Goal: Information Seeking & Learning: Check status

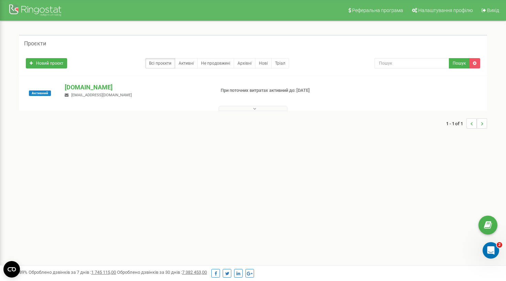
click at [88, 93] on span "[EMAIL_ADDRESS][DOMAIN_NAME]" at bounding box center [101, 95] width 61 height 4
click at [88, 88] on p "[DOMAIN_NAME]" at bounding box center [137, 87] width 145 height 9
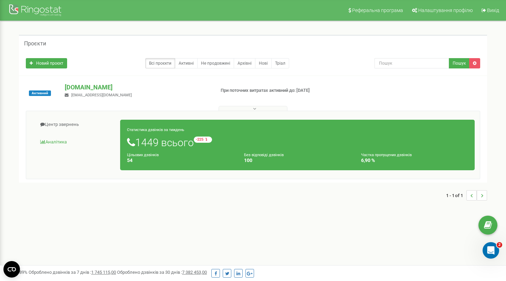
click at [65, 140] on link "Аналiтика" at bounding box center [75, 142] width 89 height 17
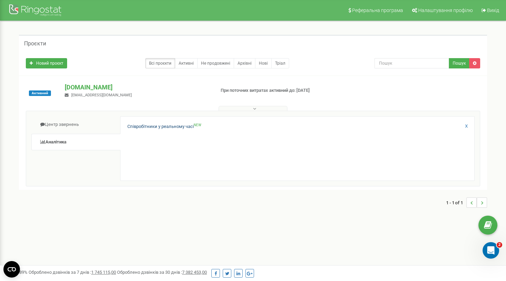
click at [166, 125] on link "Співробітники у реальному часі NEW" at bounding box center [164, 127] width 74 height 7
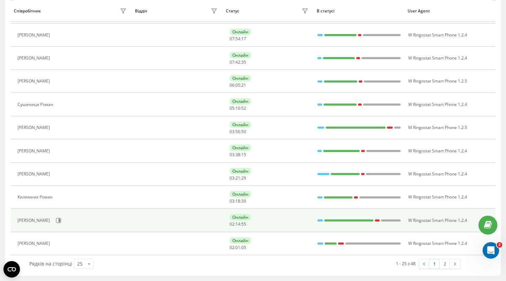
scroll to position [437, 0]
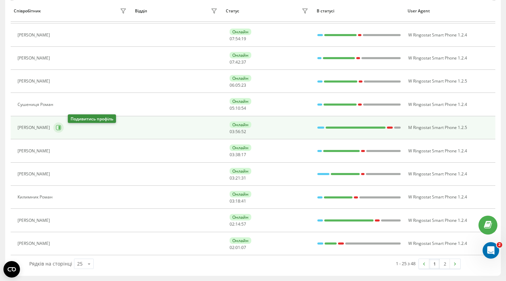
click at [64, 131] on button at bounding box center [58, 128] width 10 height 10
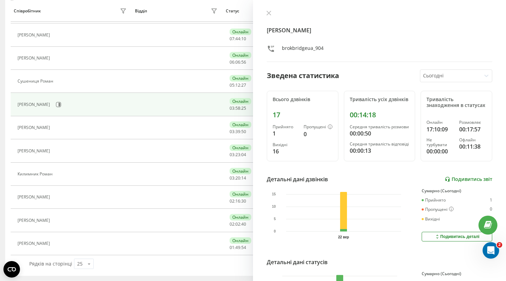
click at [468, 179] on link "Подивитись звіт" at bounding box center [468, 180] width 47 height 6
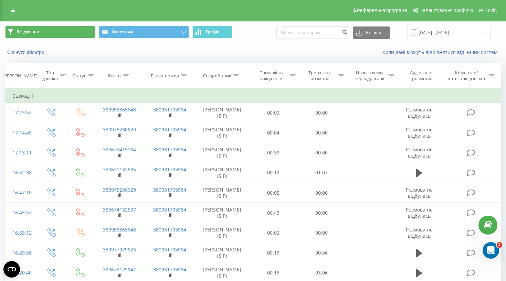
click at [88, 37] on button "Всі дзвінки" at bounding box center [50, 32] width 90 height 12
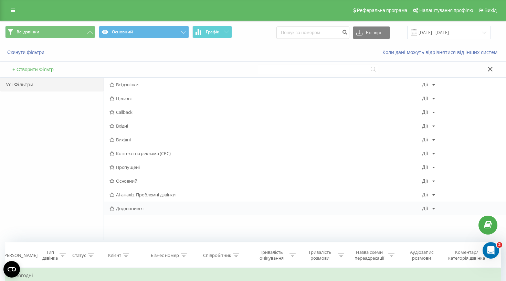
click at [125, 211] on span "Додзвонився" at bounding box center [265, 208] width 312 height 5
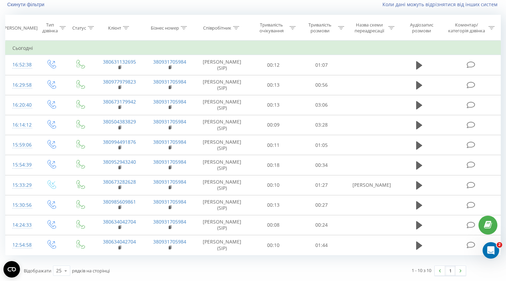
scroll to position [54, 0]
